Goal: Transaction & Acquisition: Book appointment/travel/reservation

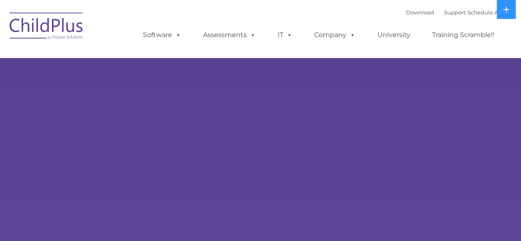
select select "MEDIUM"
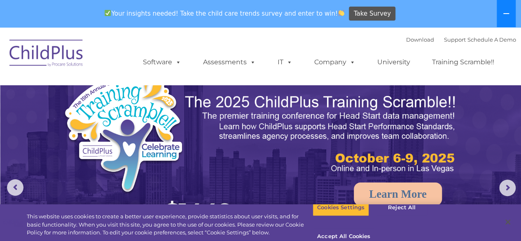
click at [504, 15] on icon at bounding box center [506, 13] width 7 height 7
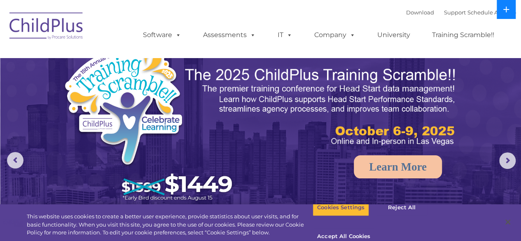
click at [507, 11] on icon at bounding box center [506, 9] width 7 height 7
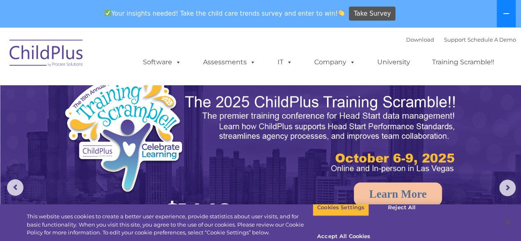
click at [506, 17] on button at bounding box center [506, 13] width 19 height 27
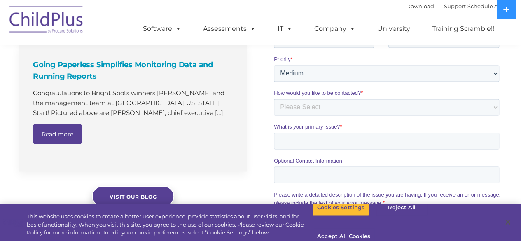
scroll to position [663, 0]
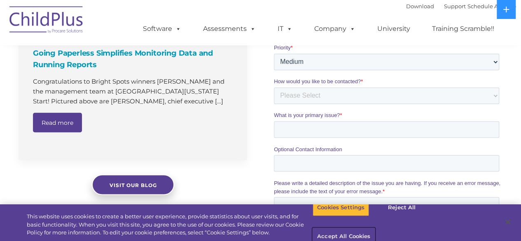
click at [375, 228] on button "Accept All Cookies" at bounding box center [344, 236] width 62 height 17
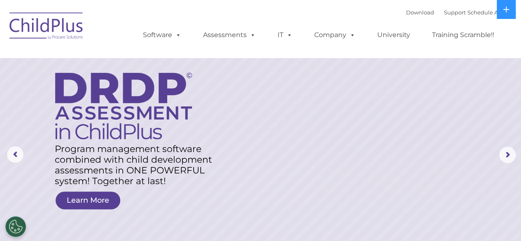
scroll to position [0, 0]
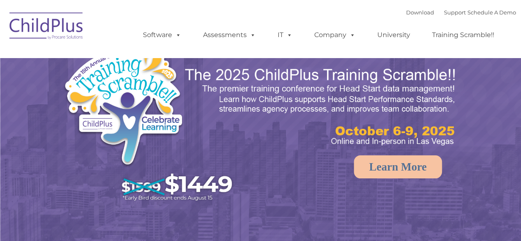
select select "MEDIUM"
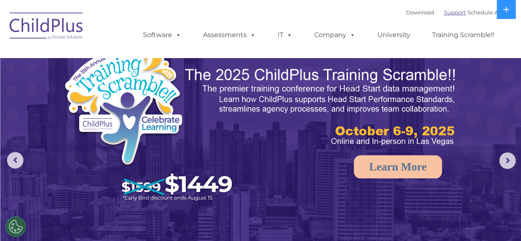
click at [444, 12] on link "Support" at bounding box center [455, 12] width 22 height 7
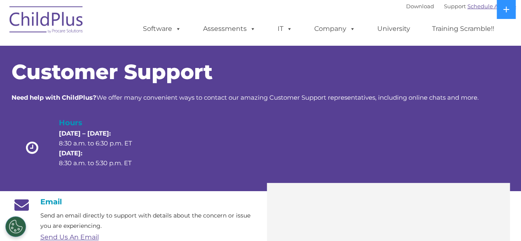
click at [480, 7] on link "Schedule A Demo" at bounding box center [492, 6] width 49 height 7
